Goal: Answer question/provide support

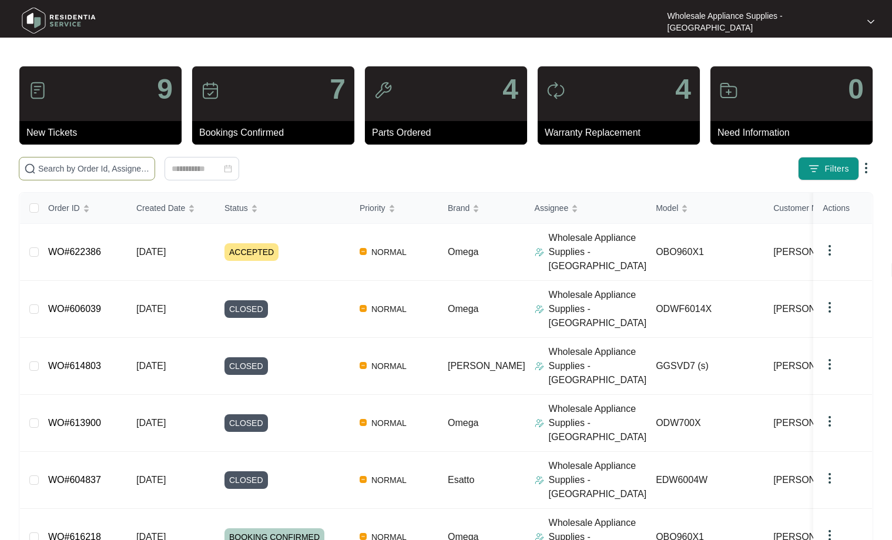
click at [117, 171] on input "text" at bounding box center [94, 168] width 112 height 13
paste input "OCC32KZ"
type input "OCC32KZ"
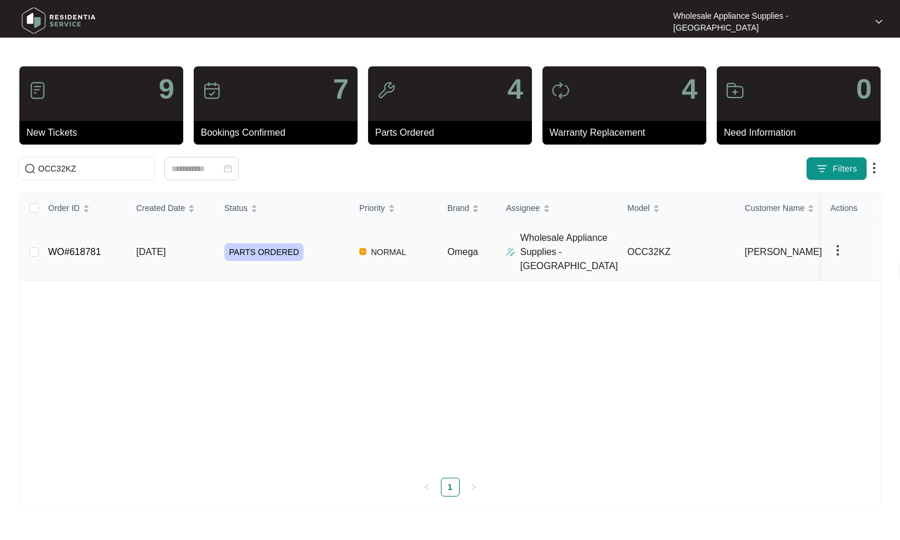
click at [155, 247] on span "[DATE]" at bounding box center [150, 252] width 29 height 10
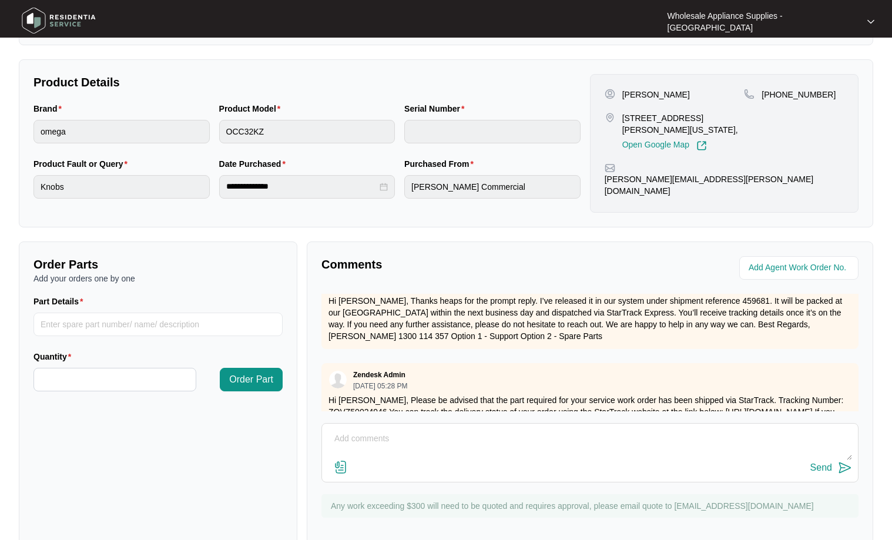
scroll to position [778, 0]
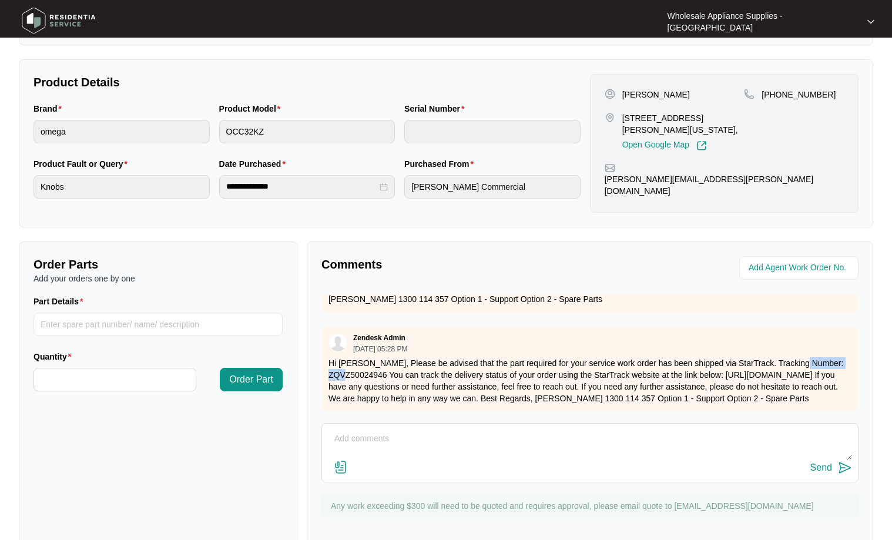
drag, startPoint x: 387, startPoint y: 328, endPoint x: 327, endPoint y: 329, distance: 59.9
click at [327, 329] on div "Zendesk Admin [DATE] 05:28 PM Hi [PERSON_NAME], Please be advised that the part…" at bounding box center [589, 368] width 537 height 85
copy p "ZQVZ50024946"
click at [482, 429] on textarea at bounding box center [590, 444] width 524 height 31
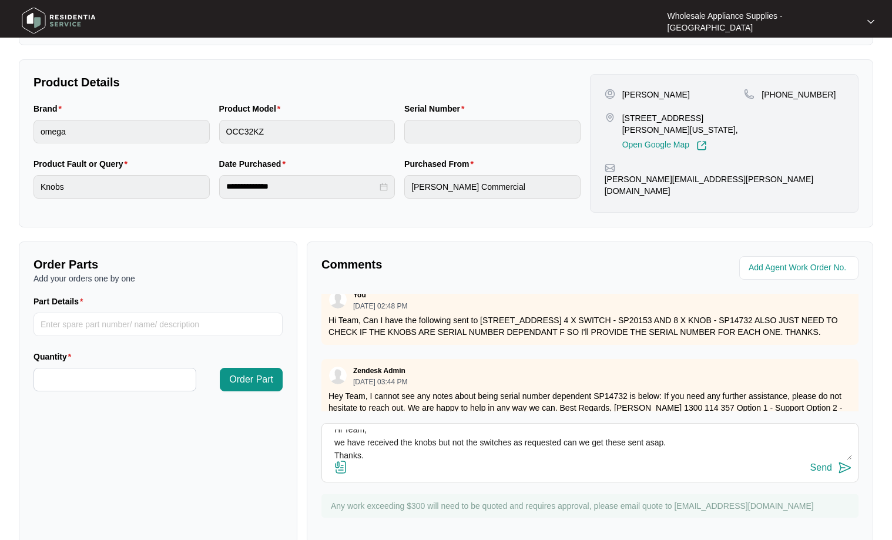
scroll to position [190, 0]
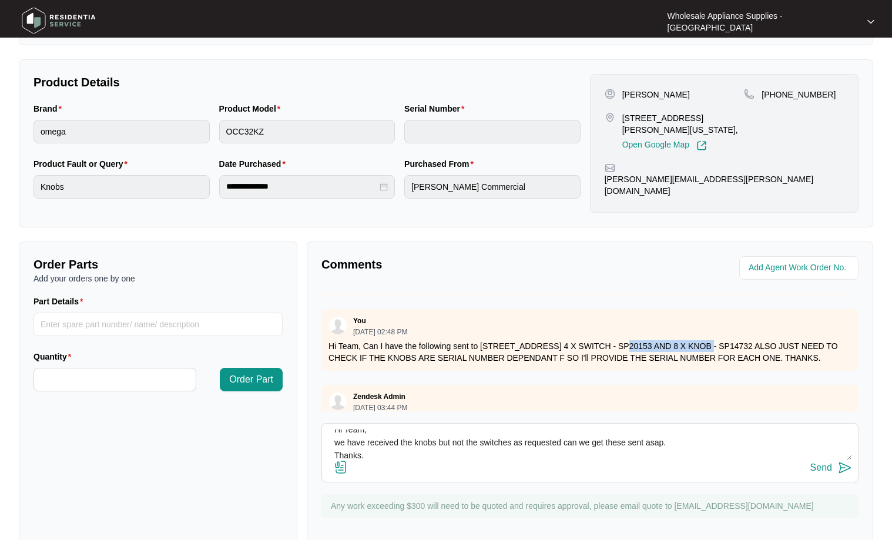
drag, startPoint x: 607, startPoint y: 323, endPoint x: 698, endPoint y: 323, distance: 90.4
click at [698, 340] on p "Hi Team, Can I have the following sent to [STREET_ADDRESS] 4 X SWITCH - SP20153…" at bounding box center [589, 351] width 523 height 23
copy p "4 X SWITCH - SP20153"
click at [446, 434] on textarea "Hi Team, we have received the knobs but not the switches as requested can we ge…" at bounding box center [590, 444] width 524 height 31
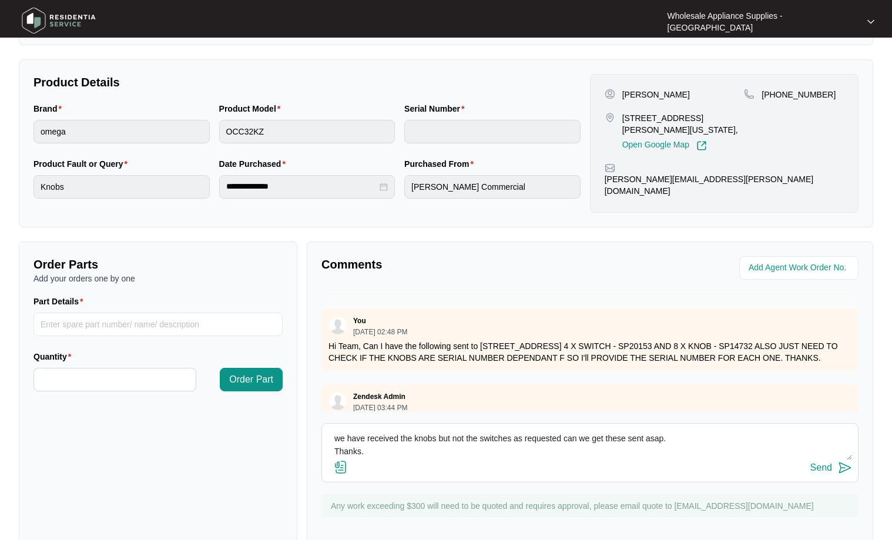
paste textarea "4 X SWITCH - SP20153"
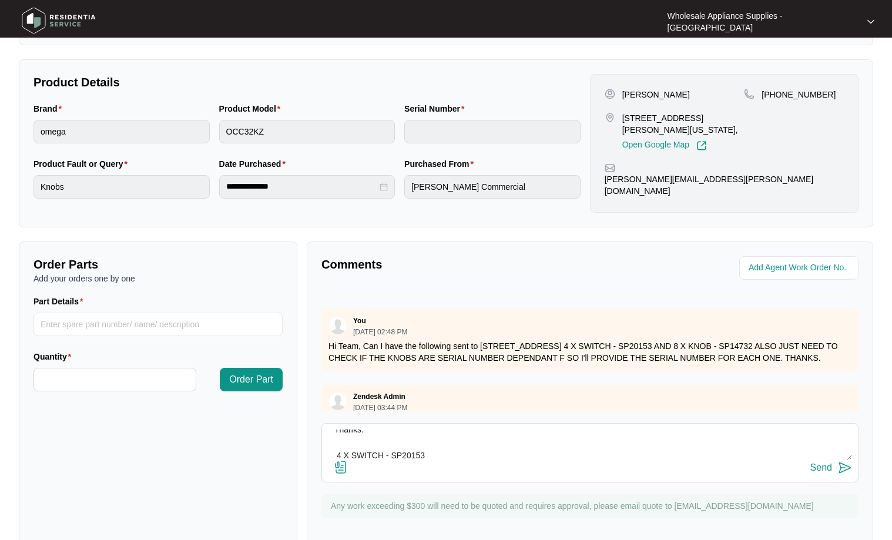
click at [467, 429] on textarea "Hi Team, we have received the knobs but not the switches as requested can we ge…" at bounding box center [590, 444] width 524 height 31
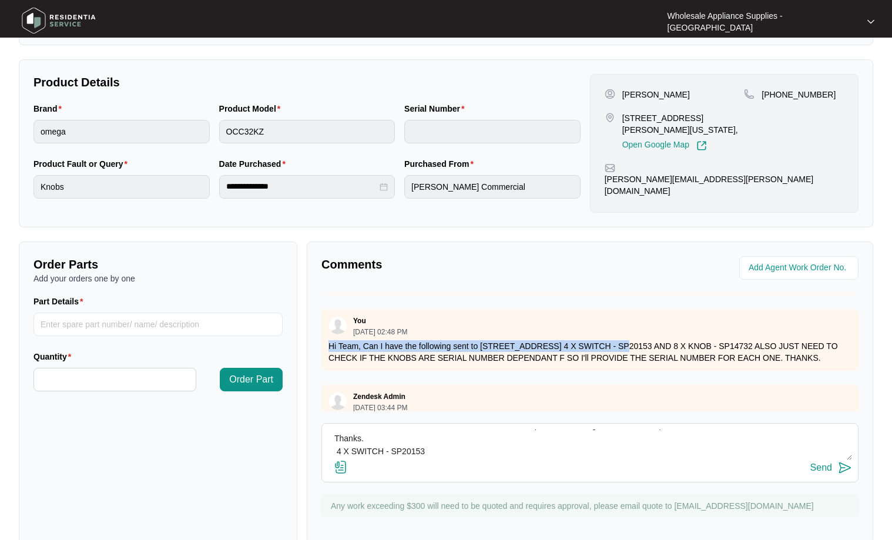
drag, startPoint x: 607, startPoint y: 323, endPoint x: 314, endPoint y: 325, distance: 292.5
click at [314, 325] on div "Comments Zendesk Admin [DATE] 03:12 PM Hi Team, Please see attached documentati…" at bounding box center [590, 392] width 566 height 302
copy p "Hi Team, Can I have the following sent to [STREET_ADDRESS]"
click at [453, 429] on textarea "Hi Team, we have received the knobs but not the switches as requested can we ge…" at bounding box center [590, 444] width 524 height 31
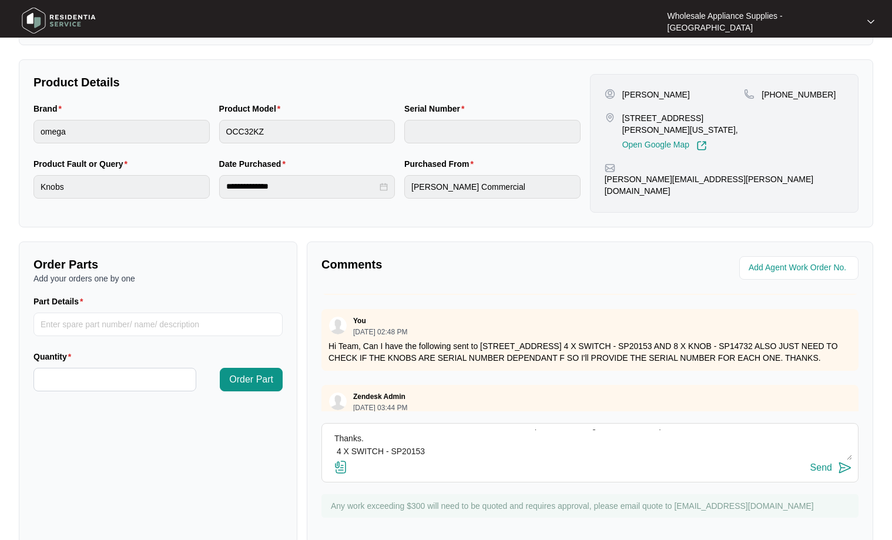
paste textarea "Hi Team, Can I have the following sent to [STREET_ADDRESS]"
type textarea "Hi Team, we have received the knobs but not the switches as requested can we ge…"
click at [833, 460] on button "Send" at bounding box center [831, 468] width 42 height 16
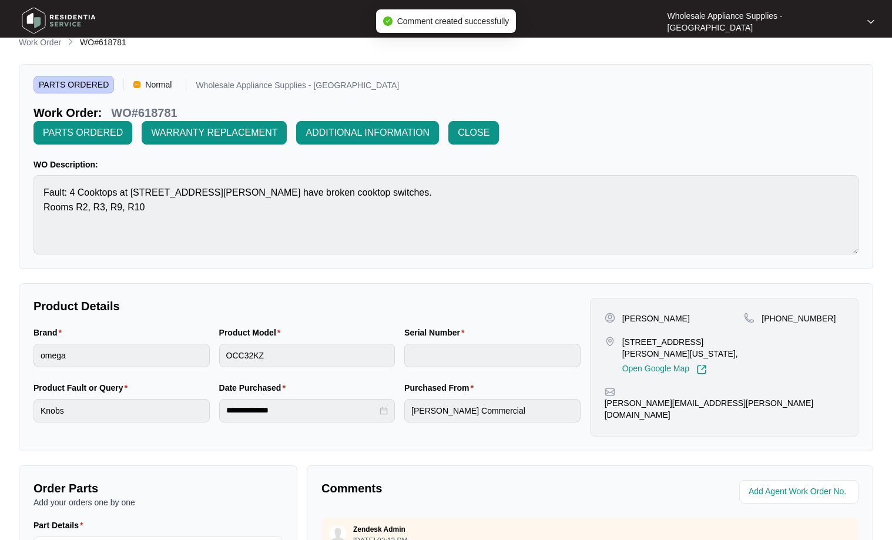
scroll to position [0, 0]
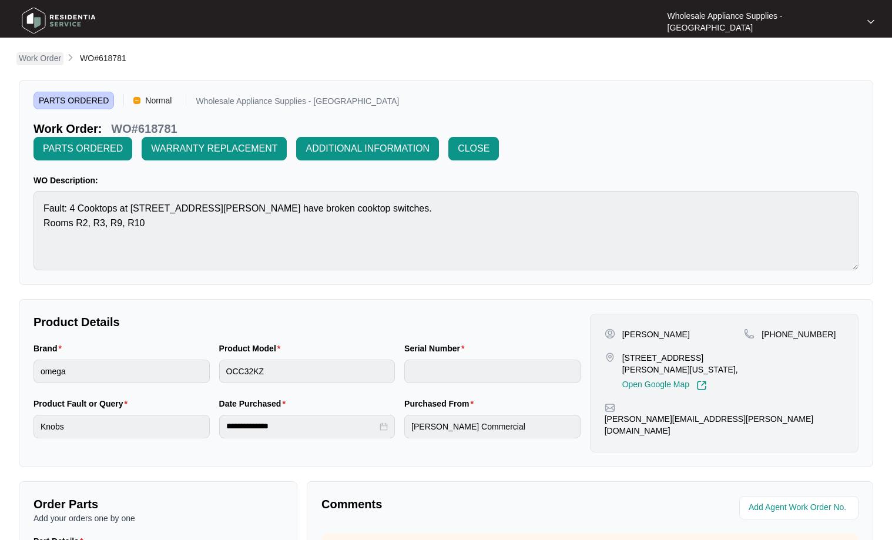
click at [45, 59] on p "Work Order" at bounding box center [40, 58] width 42 height 12
